Goal: Information Seeking & Learning: Learn about a topic

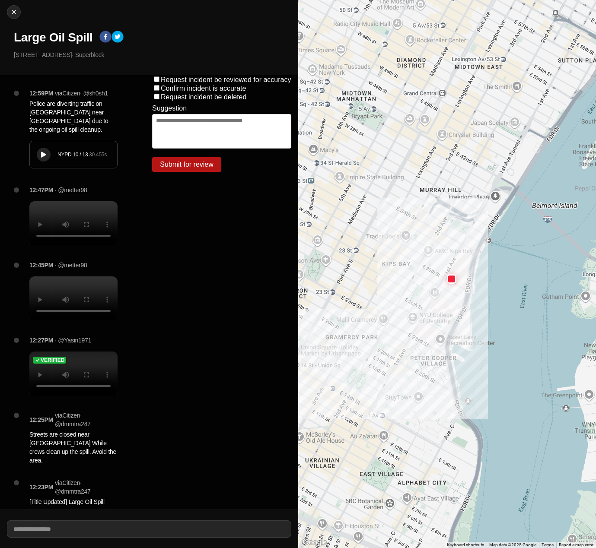
click at [85, 123] on p "Police are diverting traffic on [GEOGRAPHIC_DATA] near [GEOGRAPHIC_DATA] due to…" at bounding box center [73, 116] width 88 height 35
click at [68, 158] on div "NYPD 10 / 13" at bounding box center [73, 154] width 32 height 7
click at [40, 158] on div at bounding box center [43, 155] width 9 height 6
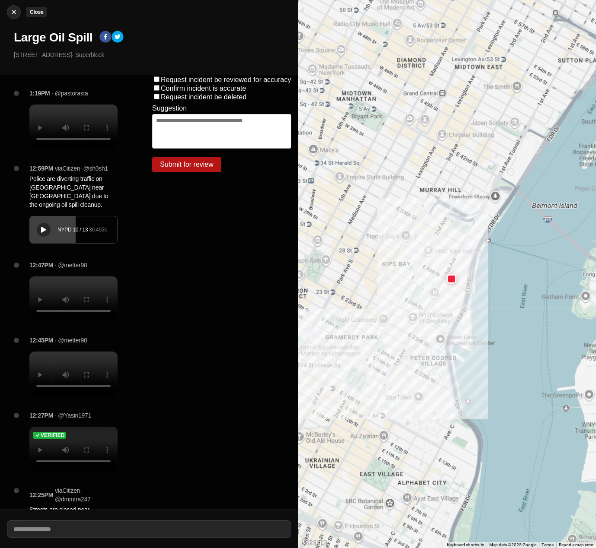
click at [15, 13] on img at bounding box center [14, 12] width 9 height 9
select select "*"
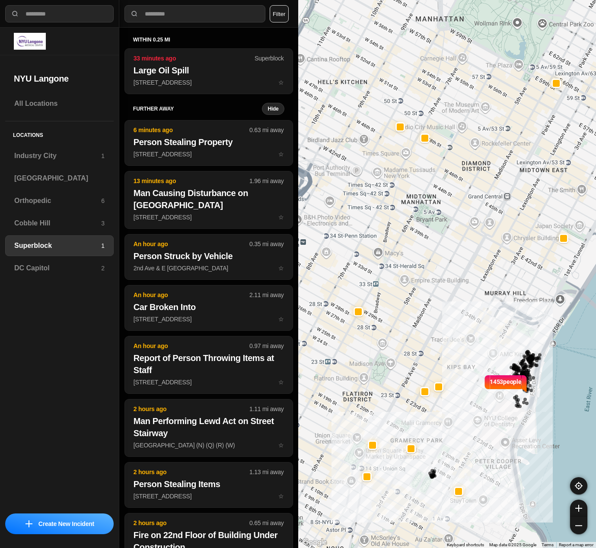
drag, startPoint x: 357, startPoint y: 373, endPoint x: 413, endPoint y: 402, distance: 63.0
click at [413, 402] on div "1453 people" at bounding box center [447, 274] width 298 height 548
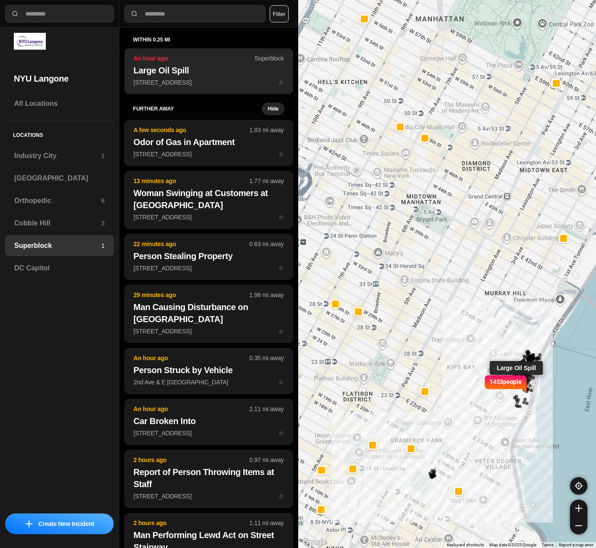
click at [199, 79] on p "[STREET_ADDRESS] ☆" at bounding box center [209, 82] width 150 height 9
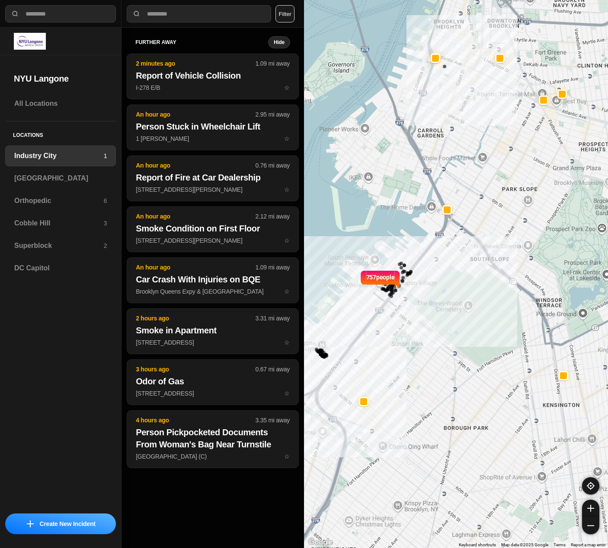
select select "*"
